Goal: Find specific page/section: Find specific page/section

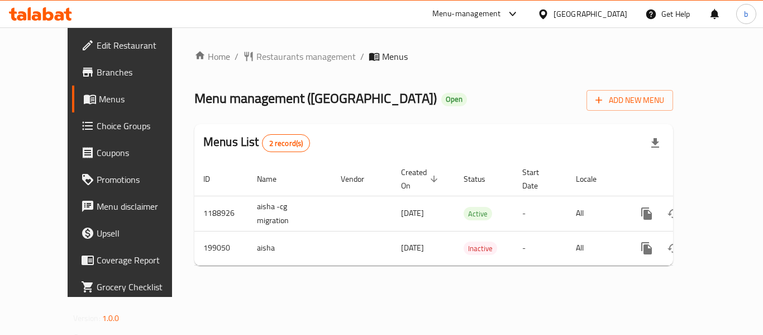
click at [617, 16] on div "[GEOGRAPHIC_DATA]" at bounding box center [591, 14] width 74 height 12
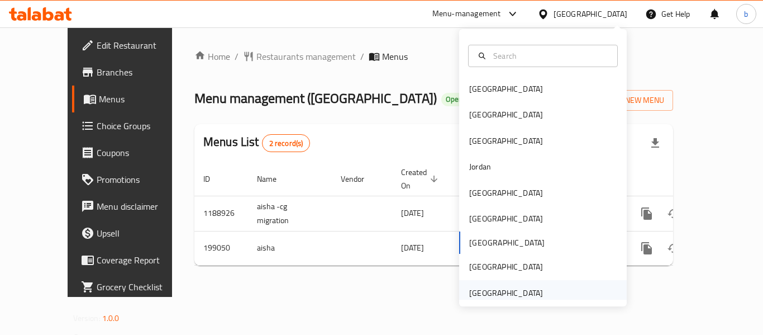
click at [505, 290] on div "[GEOGRAPHIC_DATA]" at bounding box center [506, 293] width 74 height 12
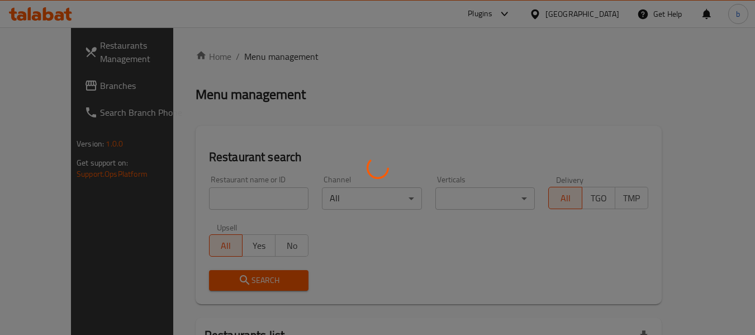
click at [39, 87] on div at bounding box center [377, 167] width 755 height 335
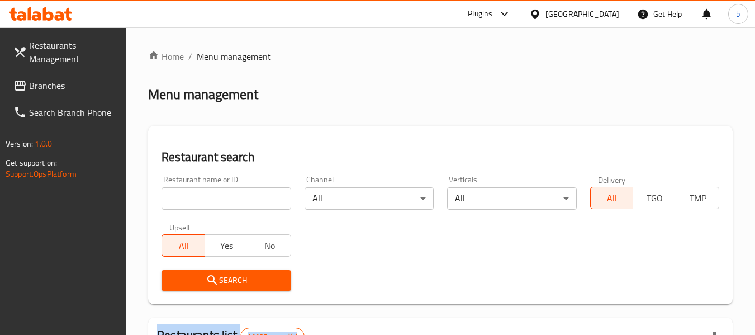
click at [39, 87] on span "Branches" at bounding box center [73, 85] width 88 height 13
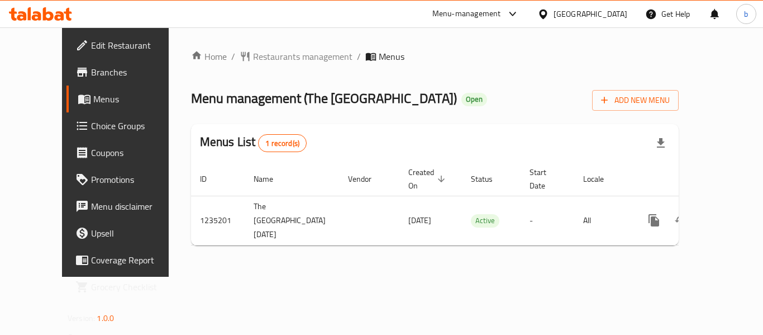
click at [60, 23] on div at bounding box center [40, 14] width 81 height 22
click at [69, 20] on icon at bounding box center [68, 14] width 8 height 13
